Goal: Information Seeking & Learning: Learn about a topic

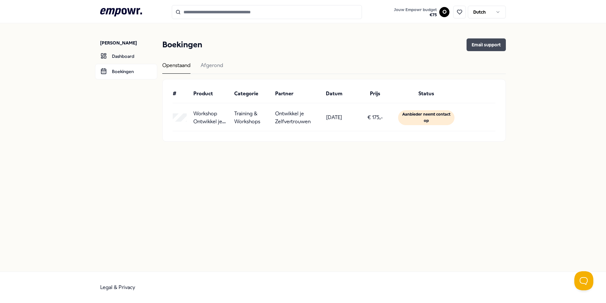
click at [481, 42] on button "Email support" at bounding box center [486, 44] width 39 height 13
drag, startPoint x: 321, startPoint y: 117, endPoint x: 351, endPoint y: 119, distance: 30.5
click at [351, 119] on div "[DATE]" at bounding box center [334, 117] width 36 height 16
copy p "[DATE]"
click at [122, 41] on p "[PERSON_NAME]" at bounding box center [128, 43] width 57 height 6
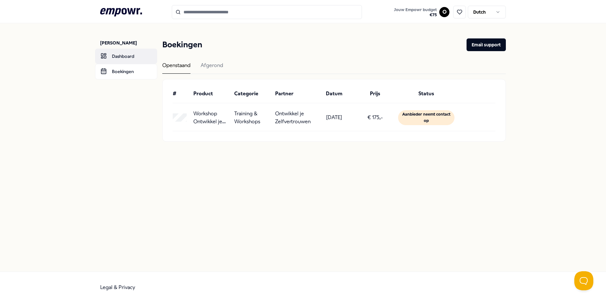
click at [113, 55] on link "Dashboard" at bounding box center [126, 56] width 62 height 15
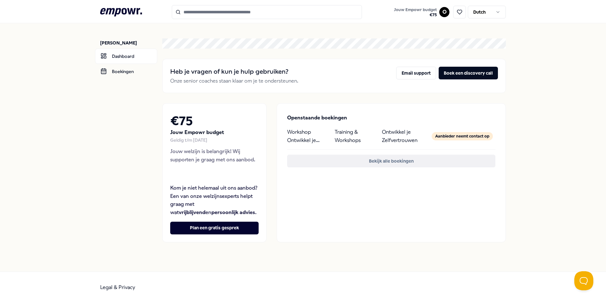
click at [366, 163] on button "Bekijk alle boekingen" at bounding box center [391, 160] width 208 height 13
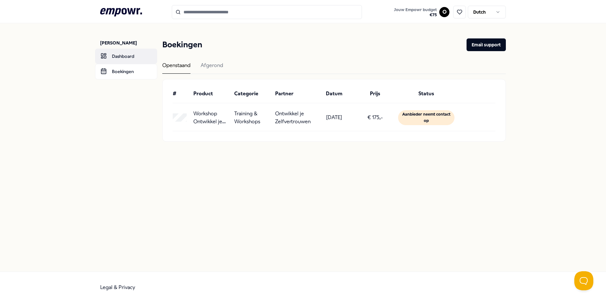
click at [122, 56] on link "Dashboard" at bounding box center [126, 56] width 62 height 15
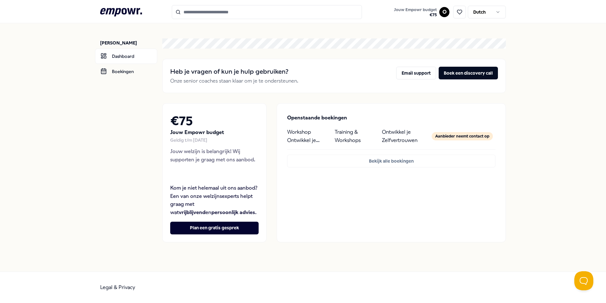
click at [118, 13] on icon at bounding box center [121, 12] width 42 height 8
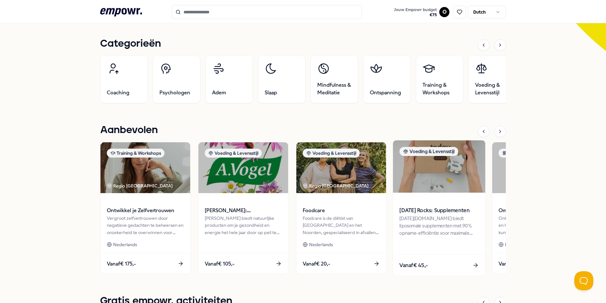
scroll to position [254, 0]
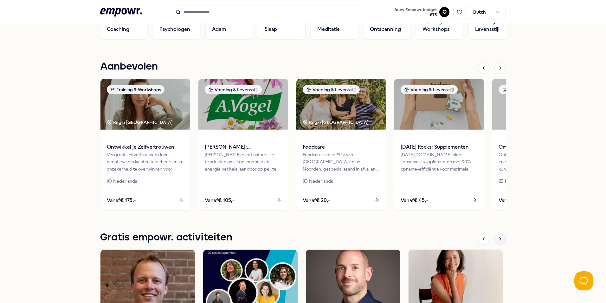
click at [499, 240] on icon at bounding box center [500, 238] width 5 height 5
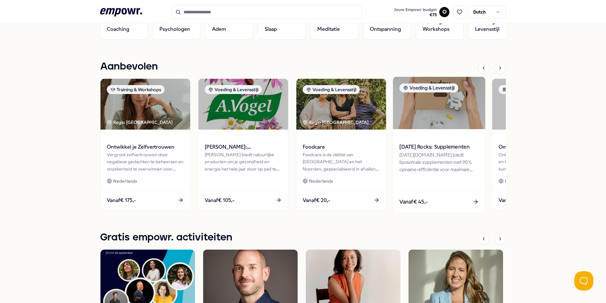
scroll to position [190, 0]
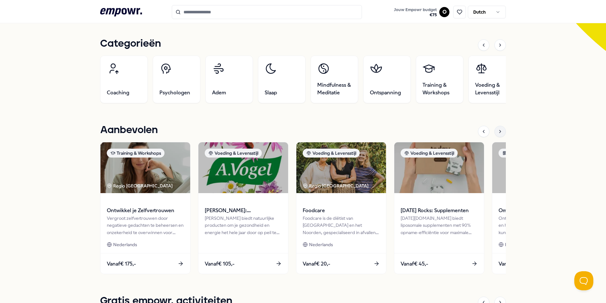
click at [500, 132] on icon at bounding box center [500, 131] width 1 height 3
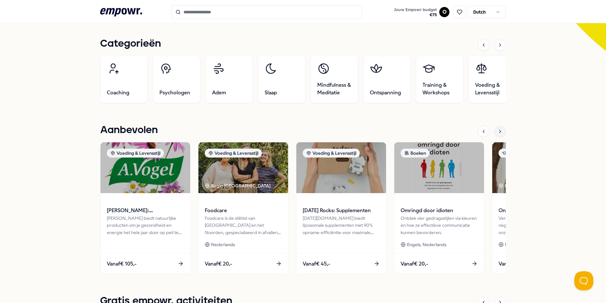
click at [495, 134] on div at bounding box center [500, 131] width 11 height 11
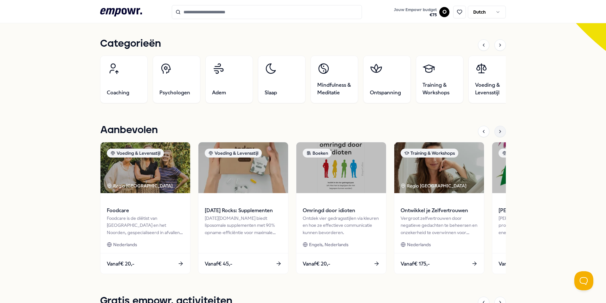
click at [495, 134] on div at bounding box center [500, 131] width 11 height 11
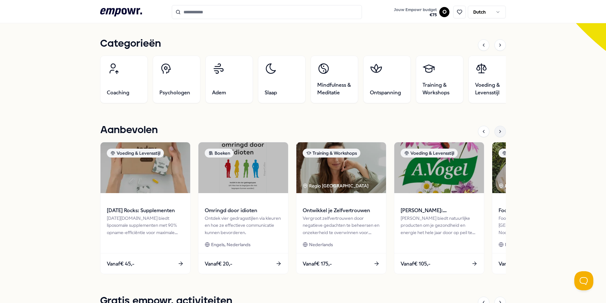
click at [495, 134] on div at bounding box center [500, 131] width 11 height 11
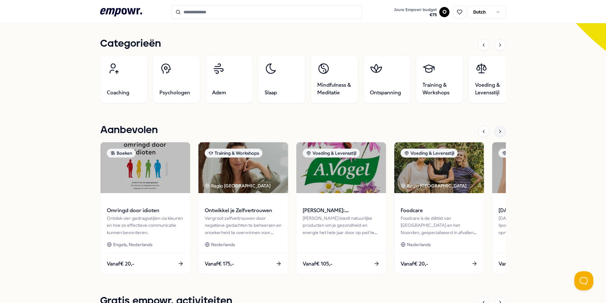
click at [495, 134] on div at bounding box center [500, 131] width 11 height 11
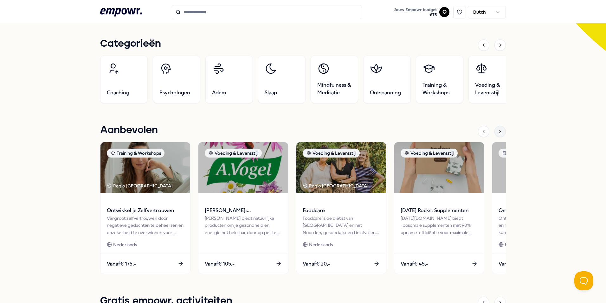
click at [495, 134] on div at bounding box center [500, 131] width 11 height 11
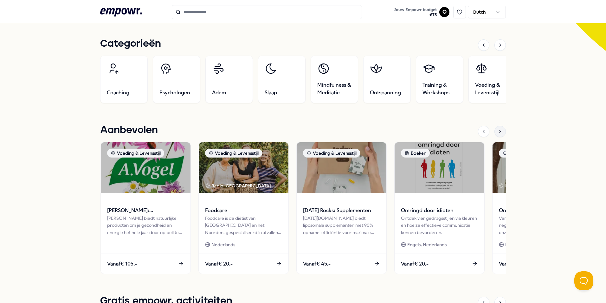
click at [495, 134] on div at bounding box center [500, 131] width 11 height 11
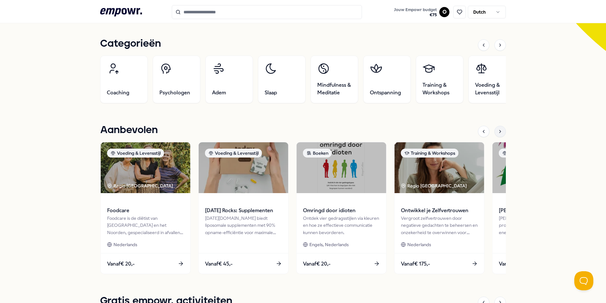
click at [495, 134] on div at bounding box center [500, 131] width 11 height 11
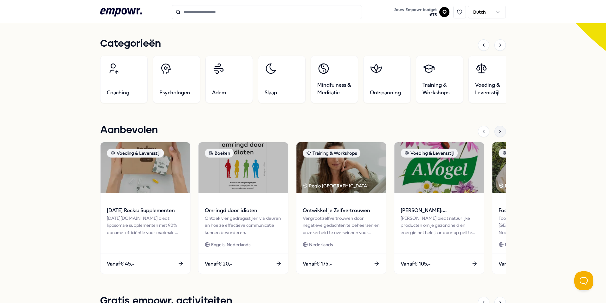
click at [495, 134] on div at bounding box center [500, 131] width 11 height 11
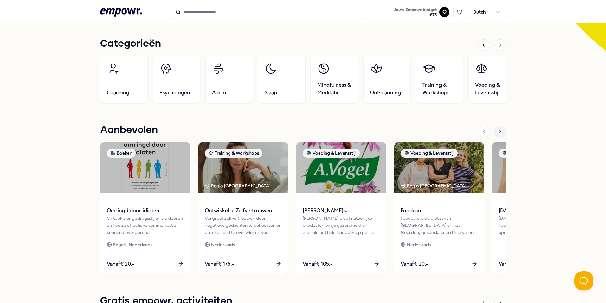
click at [495, 134] on div at bounding box center [500, 131] width 11 height 11
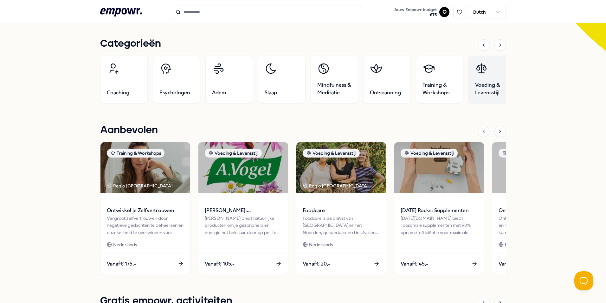
click at [494, 79] on link "Voeding & Levensstijl" at bounding box center [493, 79] width 48 height 48
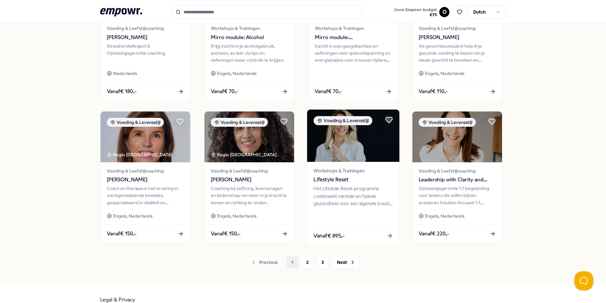
scroll to position [265, 0]
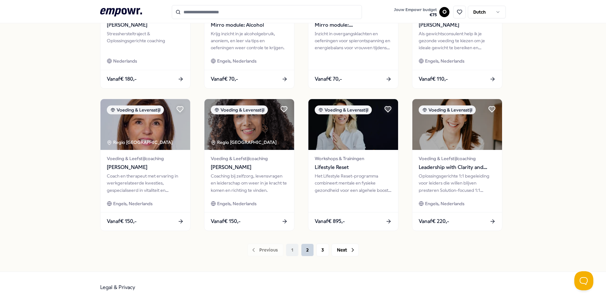
click at [303, 251] on button "2" at bounding box center [307, 249] width 13 height 13
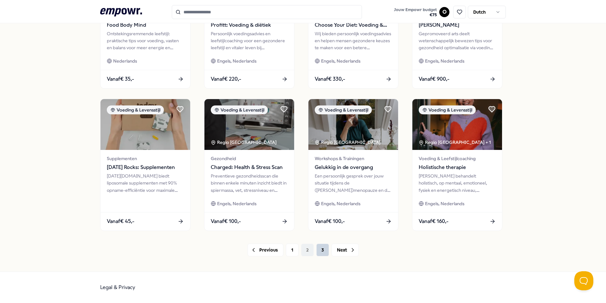
click at [319, 248] on button "3" at bounding box center [323, 249] width 13 height 13
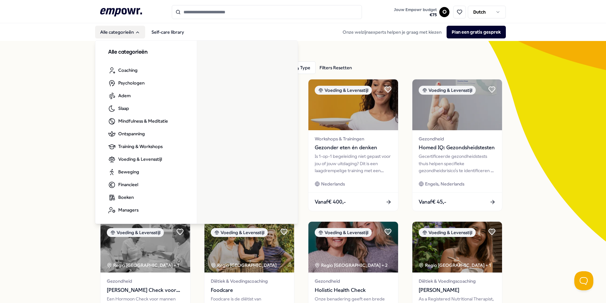
click at [135, 33] on icon "Main" at bounding box center [137, 32] width 5 height 5
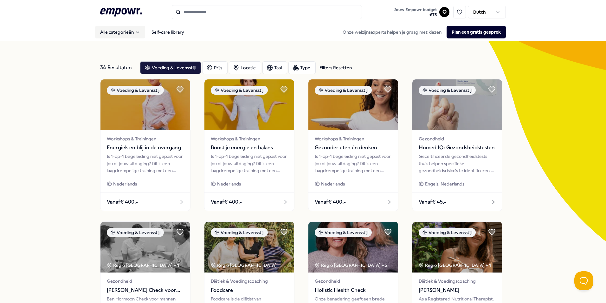
click at [131, 32] on button "Alle categorieën" at bounding box center [120, 32] width 50 height 13
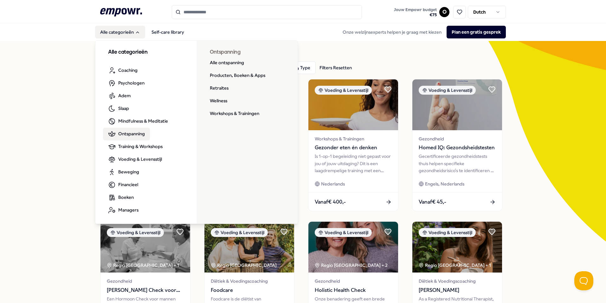
click at [132, 134] on span "Ontspanning" at bounding box center [131, 133] width 27 height 7
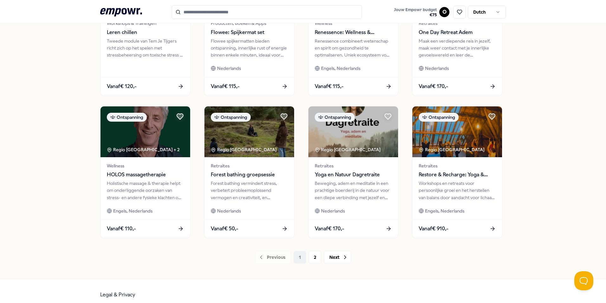
scroll to position [265, 0]
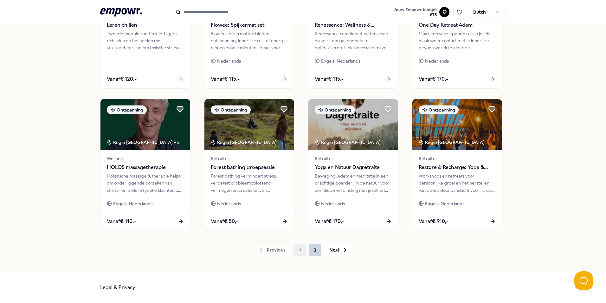
click at [314, 250] on button "2" at bounding box center [315, 249] width 13 height 13
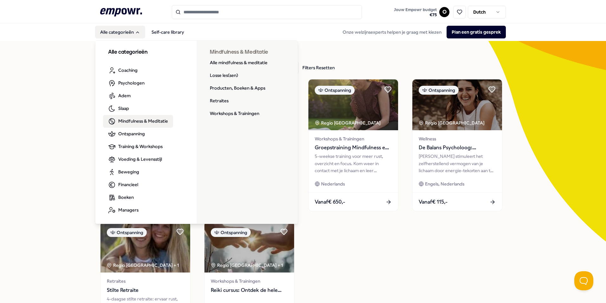
click at [142, 123] on span "Mindfulness & Meditatie" at bounding box center [143, 120] width 50 height 7
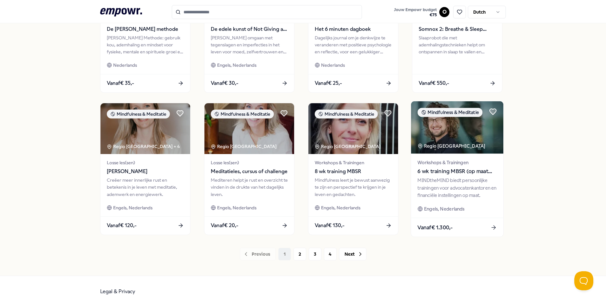
scroll to position [265, 0]
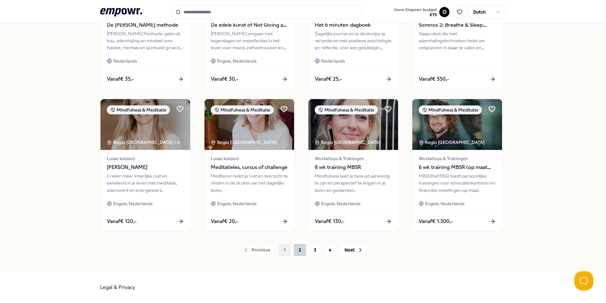
click at [295, 246] on button "2" at bounding box center [300, 249] width 13 height 13
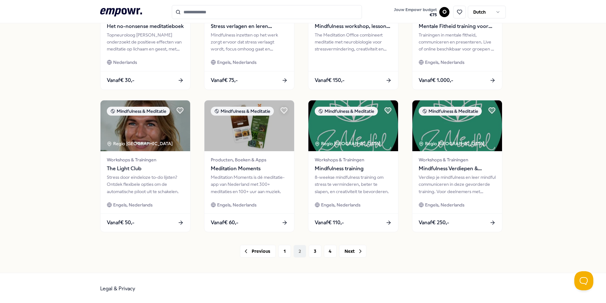
scroll to position [265, 0]
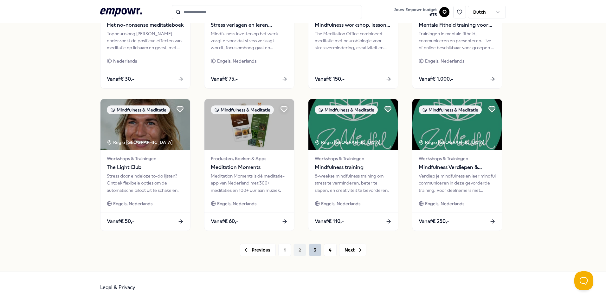
click at [313, 249] on button "3" at bounding box center [315, 249] width 13 height 13
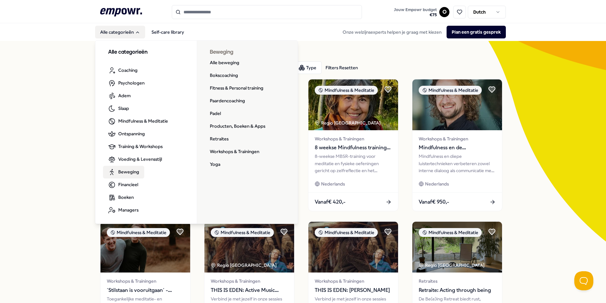
click at [131, 170] on span "Beweging" at bounding box center [128, 171] width 21 height 7
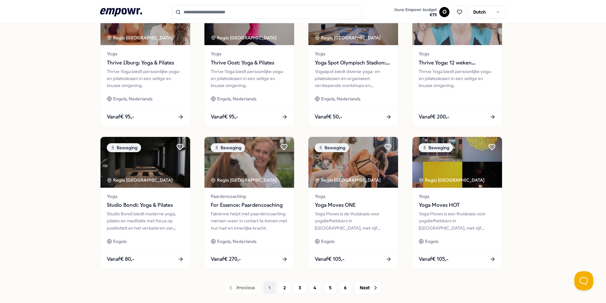
scroll to position [265, 0]
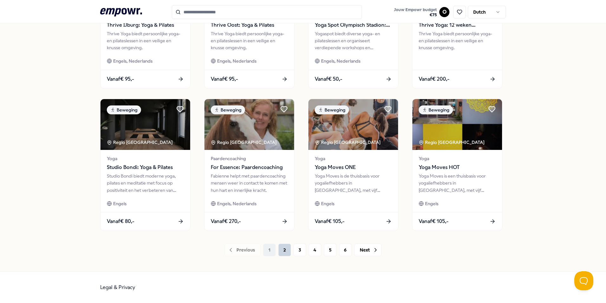
click at [284, 252] on button "2" at bounding box center [284, 249] width 13 height 13
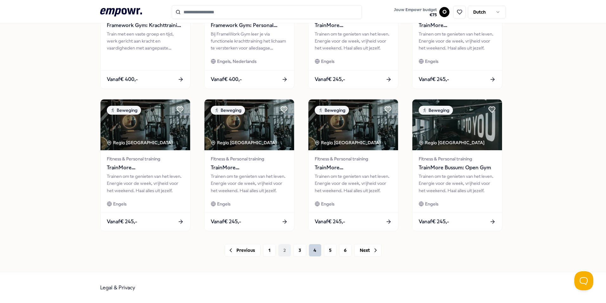
scroll to position [265, 0]
click at [299, 250] on button "3" at bounding box center [300, 249] width 13 height 13
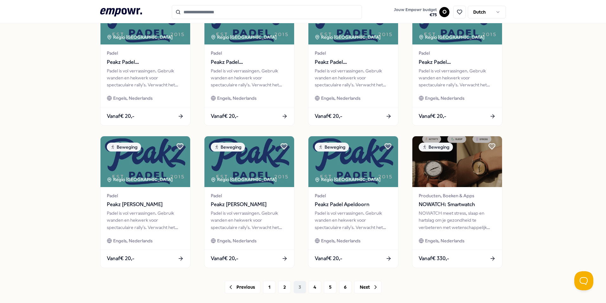
scroll to position [265, 0]
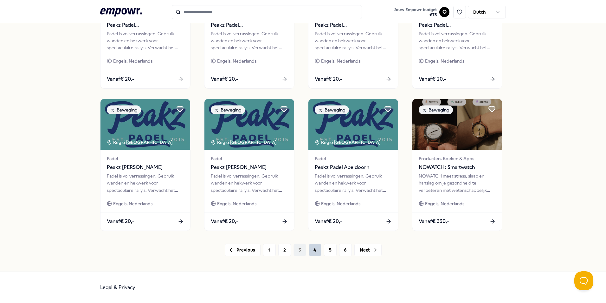
click at [317, 249] on button "4" at bounding box center [315, 249] width 13 height 13
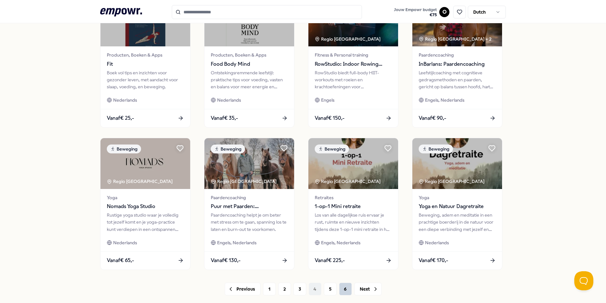
scroll to position [265, 0]
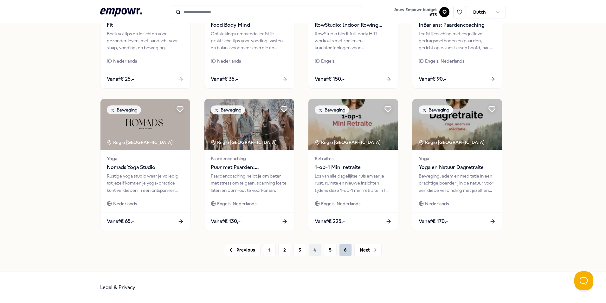
click at [344, 249] on button "6" at bounding box center [345, 249] width 13 height 13
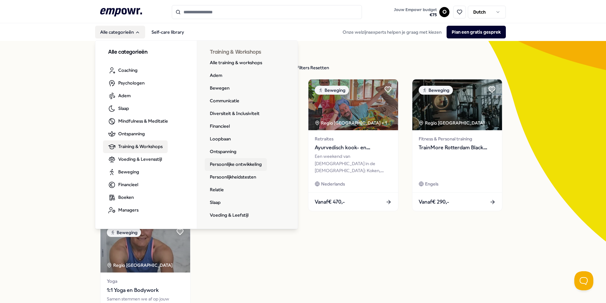
click at [243, 163] on link "Persoonlijke ontwikkeling" at bounding box center [236, 164] width 62 height 13
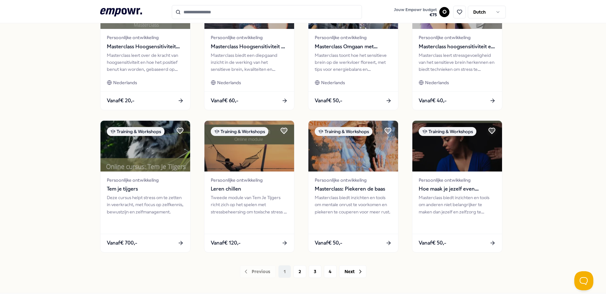
scroll to position [254, 0]
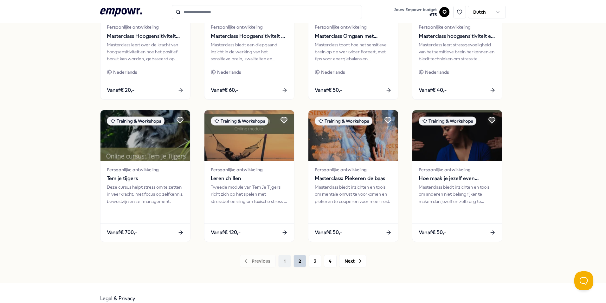
click at [298, 259] on button "2" at bounding box center [300, 260] width 13 height 13
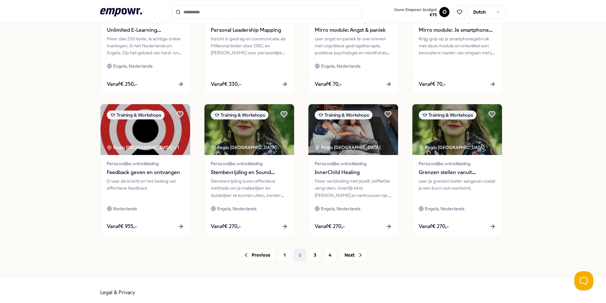
scroll to position [265, 0]
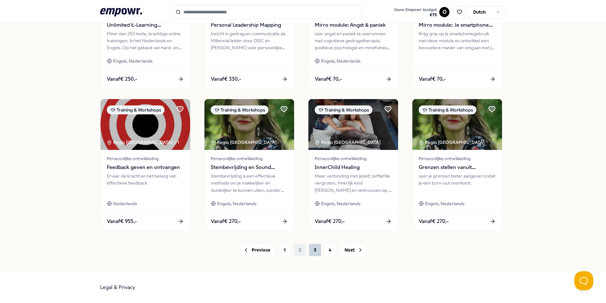
click at [313, 249] on button "3" at bounding box center [315, 249] width 13 height 13
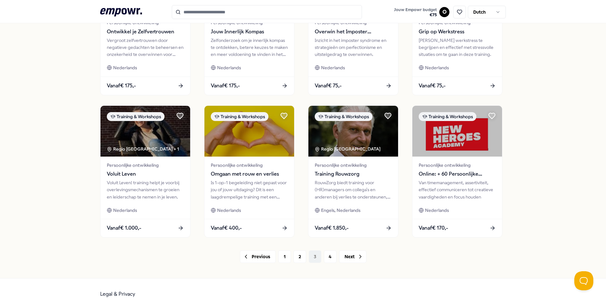
scroll to position [265, 0]
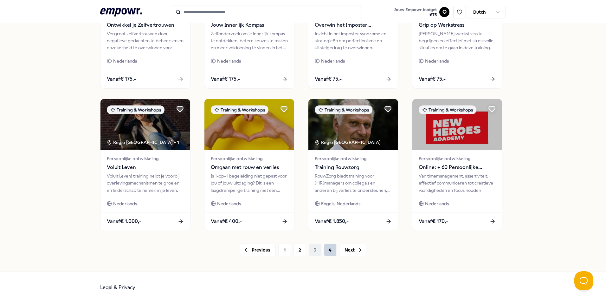
click at [329, 252] on button "4" at bounding box center [330, 249] width 13 height 13
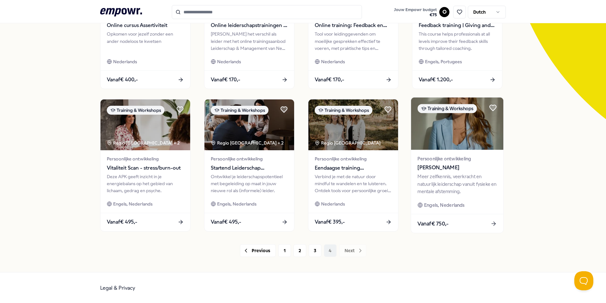
scroll to position [122, 0]
